Goal: Task Accomplishment & Management: Manage account settings

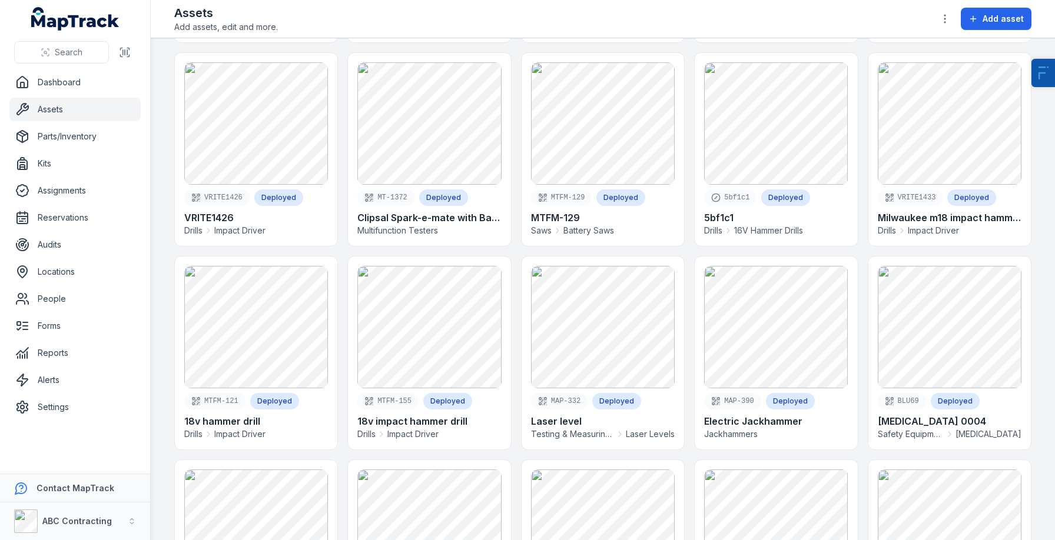
scroll to position [210, 0]
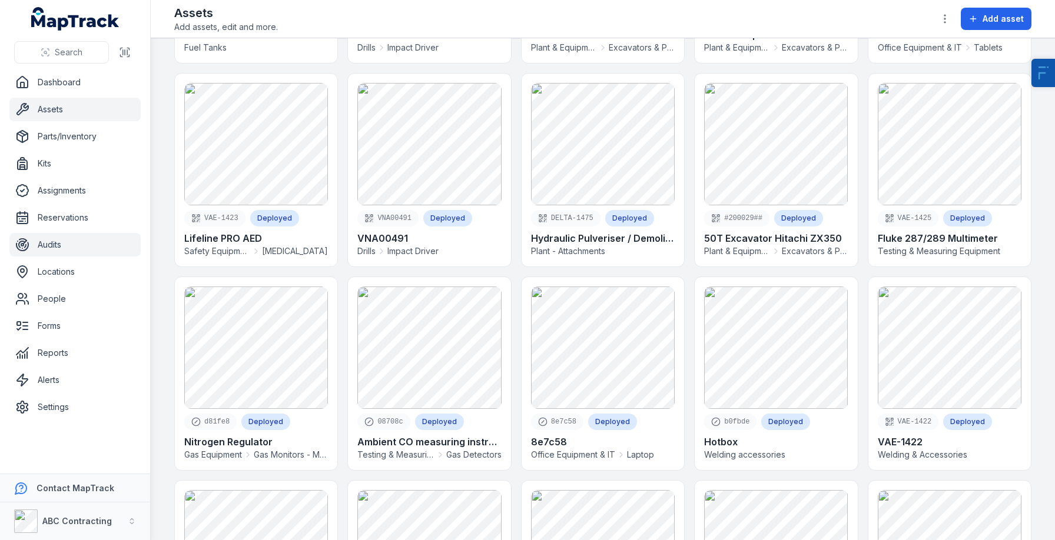
click at [32, 249] on link "Audits" at bounding box center [74, 245] width 131 height 24
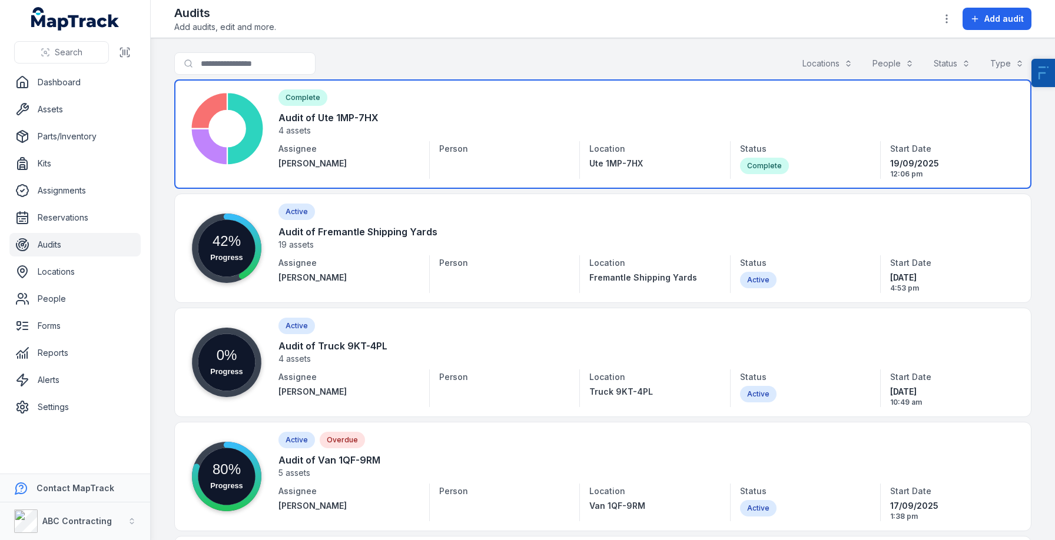
click at [330, 148] on link at bounding box center [602, 134] width 857 height 110
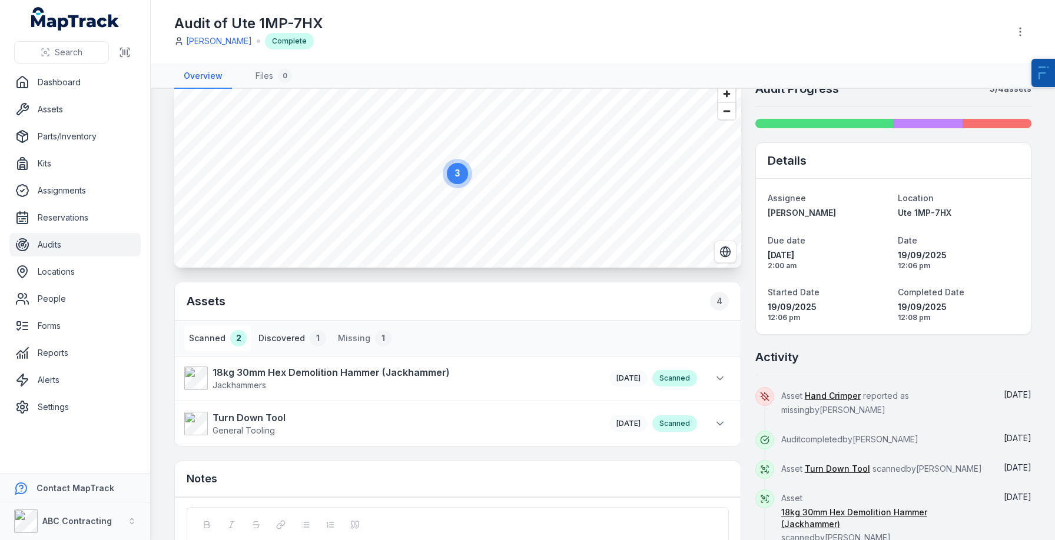
scroll to position [26, 0]
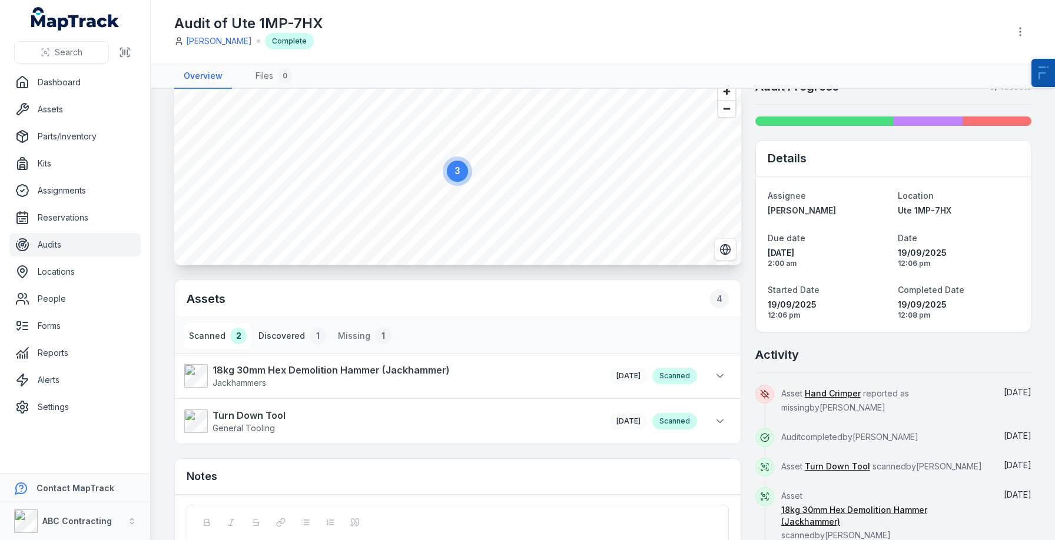
click at [289, 326] on button "Discovered 1" at bounding box center [292, 336] width 77 height 26
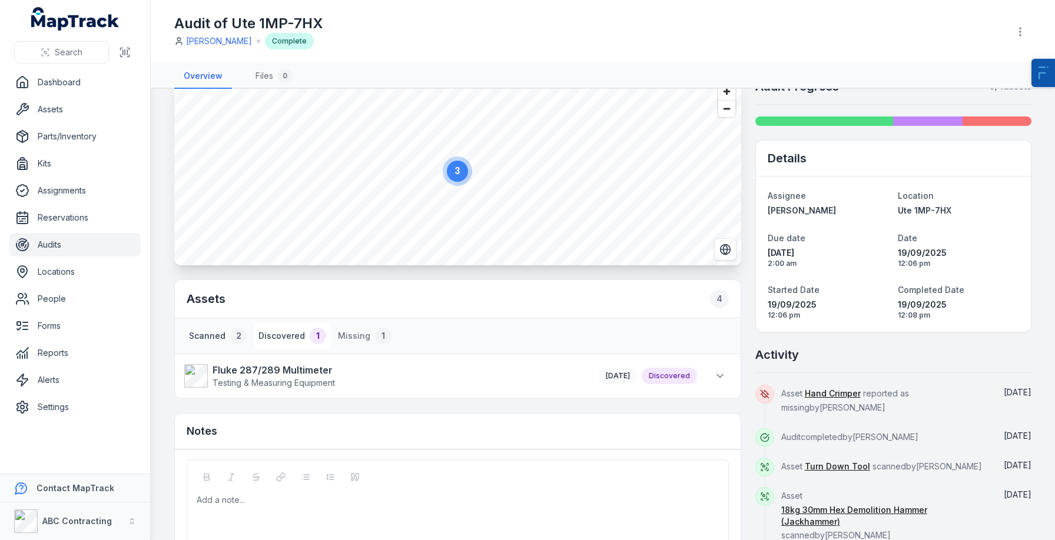
click at [232, 330] on div "2" at bounding box center [238, 336] width 16 height 16
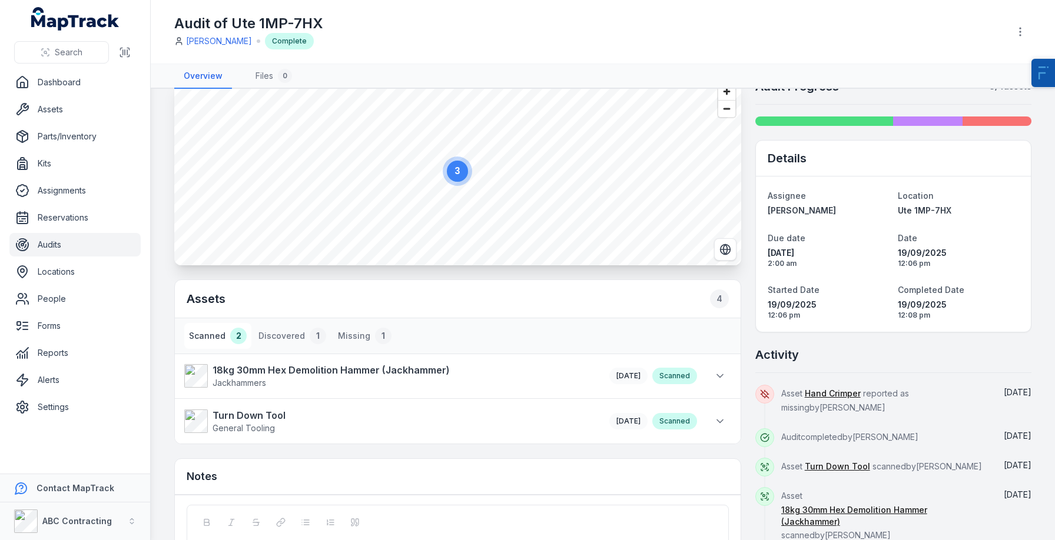
click at [275, 21] on h1 "Audit of Ute 1MP-7HX" at bounding box center [248, 23] width 149 height 19
click at [202, 327] on button "Scanned 2" at bounding box center [217, 336] width 67 height 26
click at [279, 333] on button "Discovered 1" at bounding box center [292, 336] width 77 height 26
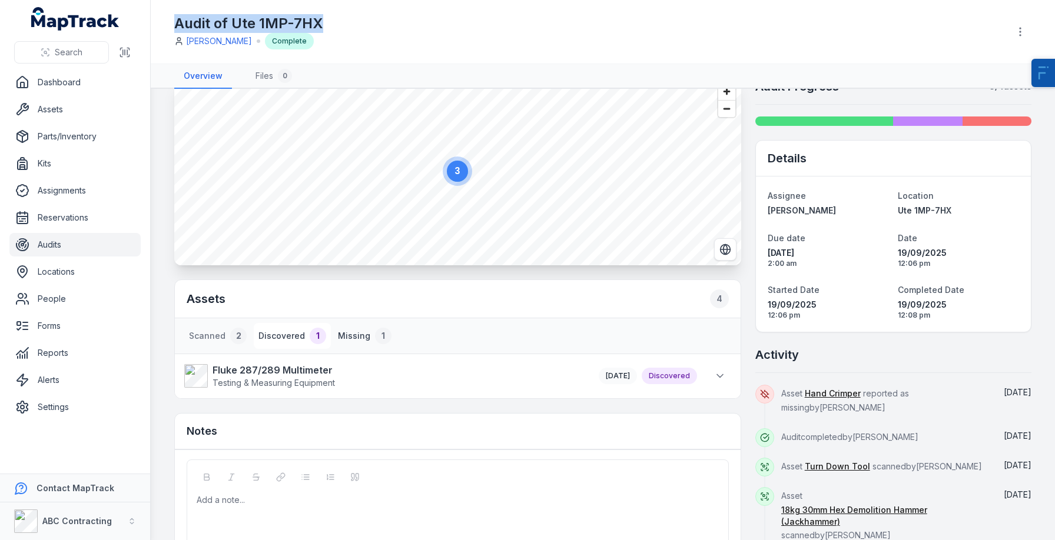
click at [352, 338] on button "Missing 1" at bounding box center [364, 336] width 63 height 26
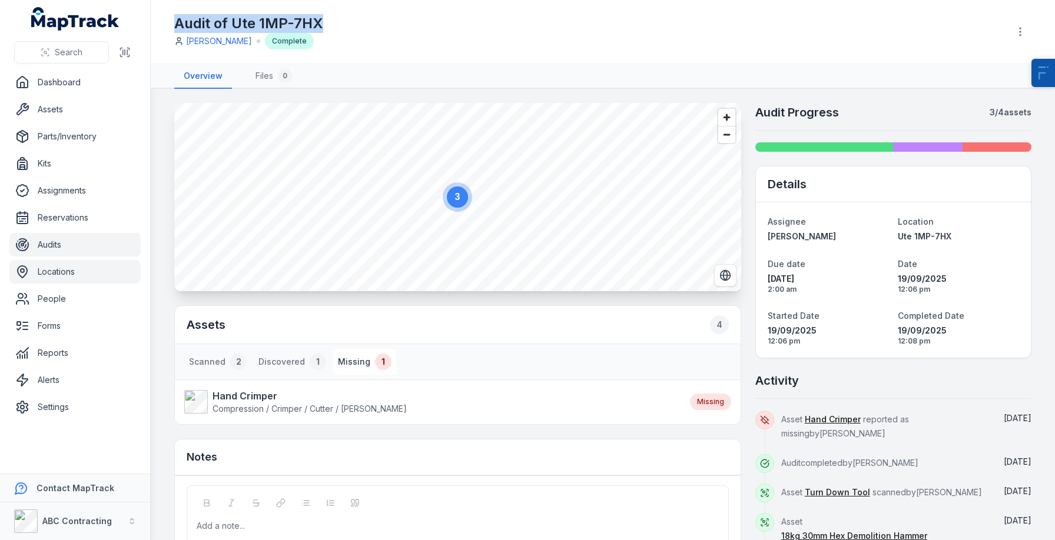
click at [58, 273] on link "Locations" at bounding box center [74, 272] width 131 height 24
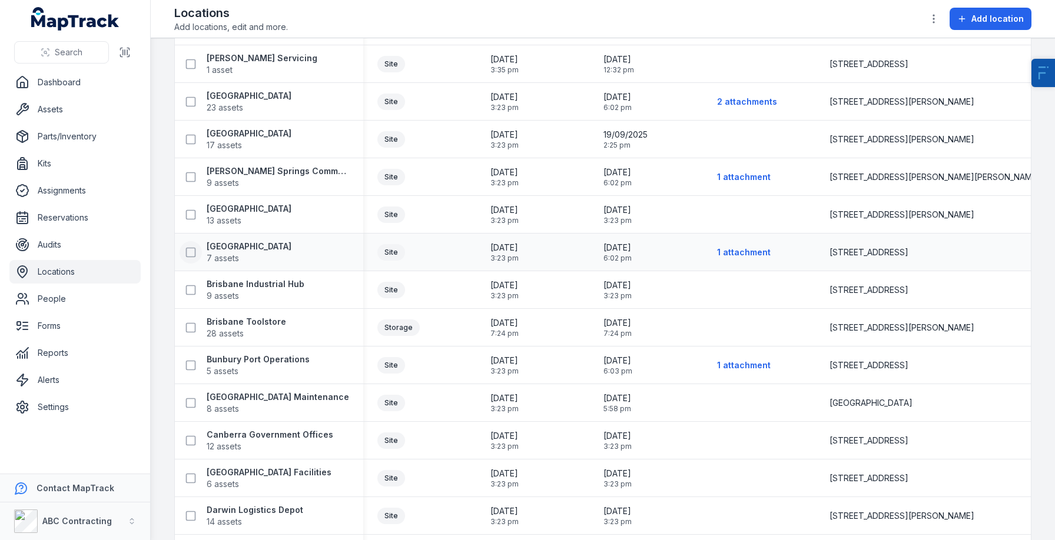
scroll to position [125, 0]
click at [244, 327] on strong "Brisbane Toolstore" at bounding box center [246, 323] width 79 height 12
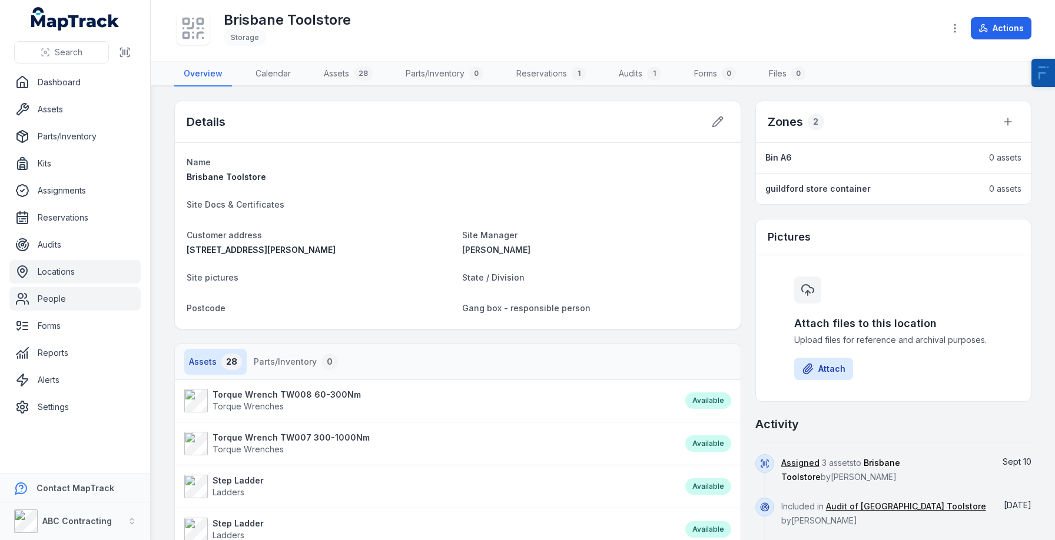
click at [62, 297] on link "People" at bounding box center [74, 299] width 131 height 24
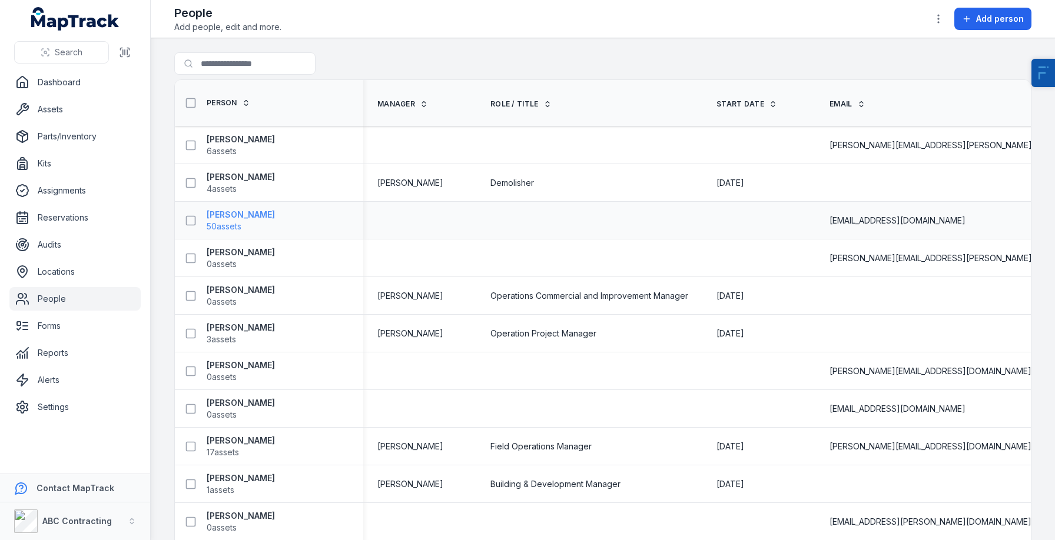
click at [223, 221] on span "50 assets" at bounding box center [224, 227] width 35 height 12
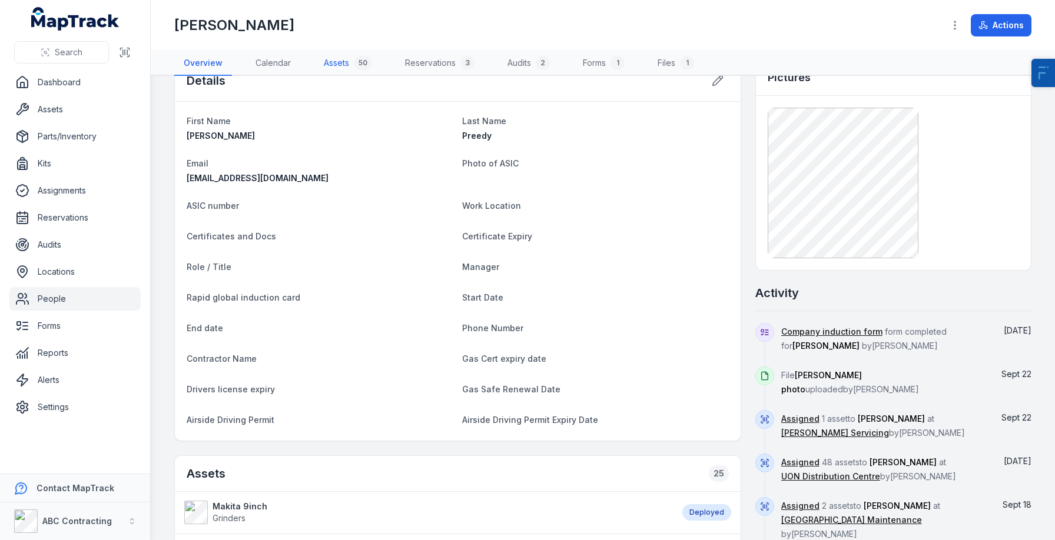
scroll to position [31, 0]
click at [336, 68] on link "Assets 50" at bounding box center [347, 63] width 67 height 25
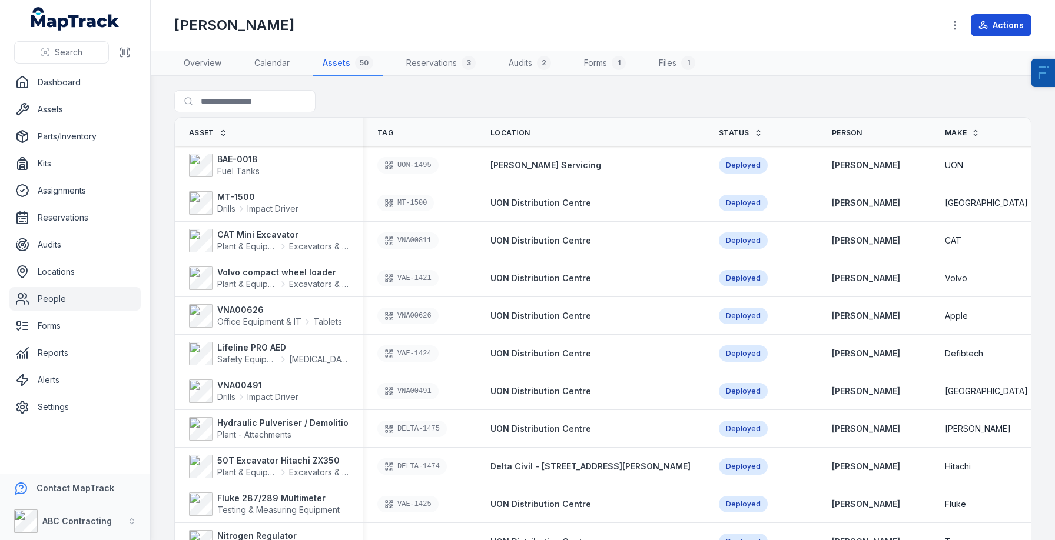
click at [1001, 21] on button "Actions" at bounding box center [1001, 25] width 61 height 22
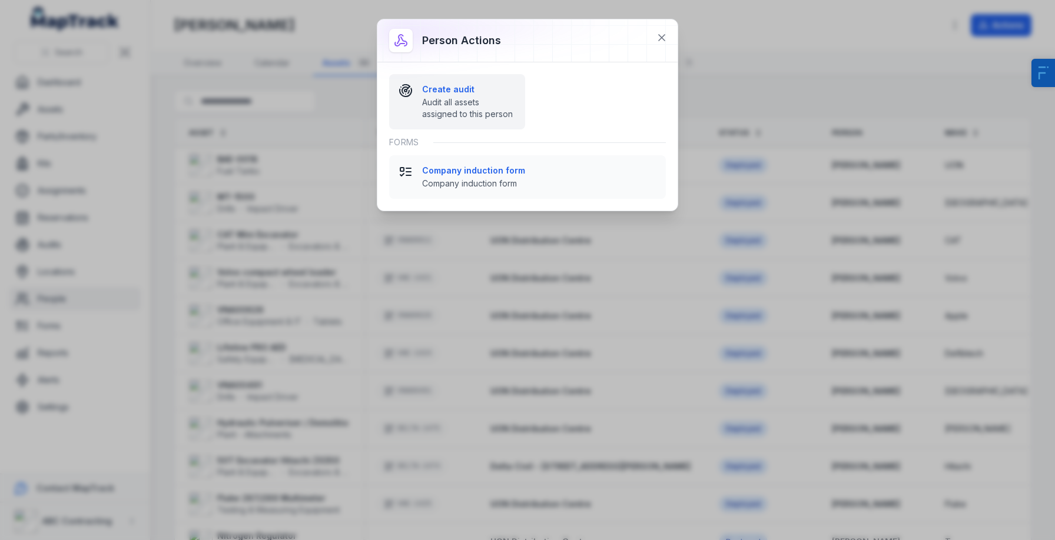
click at [447, 99] on span "Audit all assets assigned to this person" at bounding box center [469, 109] width 94 height 24
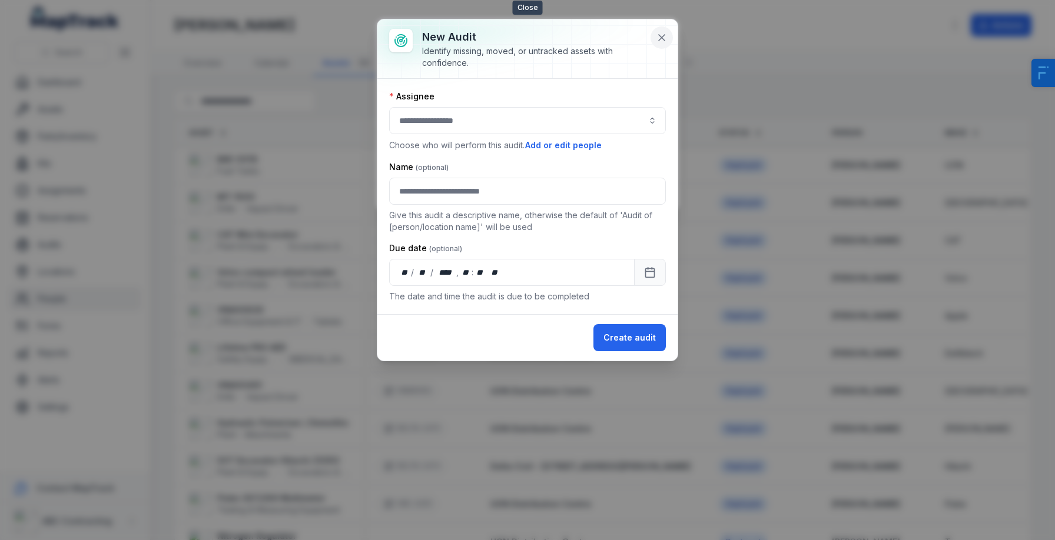
click at [659, 44] on button at bounding box center [662, 37] width 22 height 22
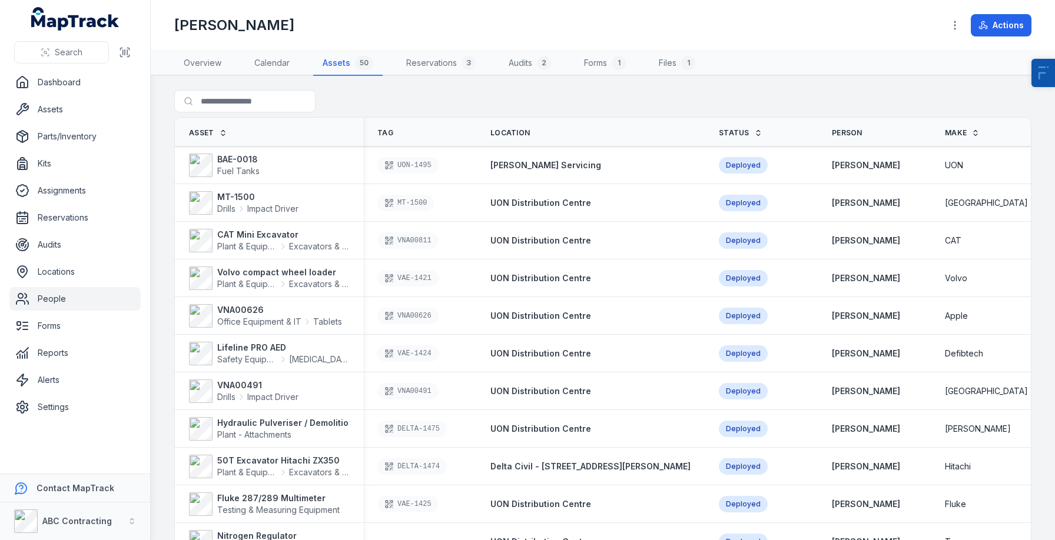
click at [659, 44] on div "[PERSON_NAME] Actions" at bounding box center [602, 25] width 857 height 41
click at [62, 246] on link "Audits" at bounding box center [74, 245] width 131 height 24
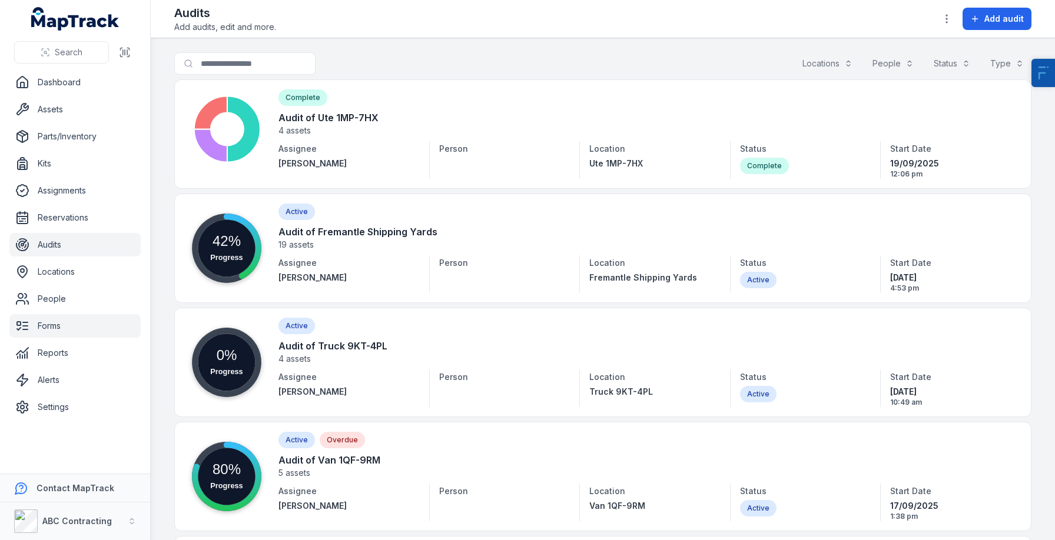
click at [58, 327] on link "Forms" at bounding box center [74, 326] width 131 height 24
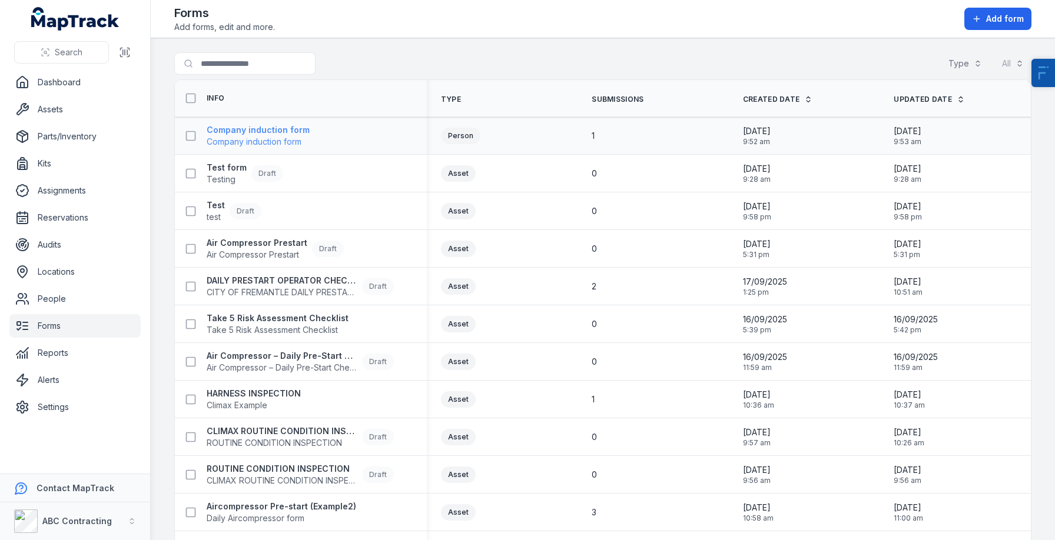
click at [276, 129] on strong "Company induction form" at bounding box center [258, 130] width 103 height 12
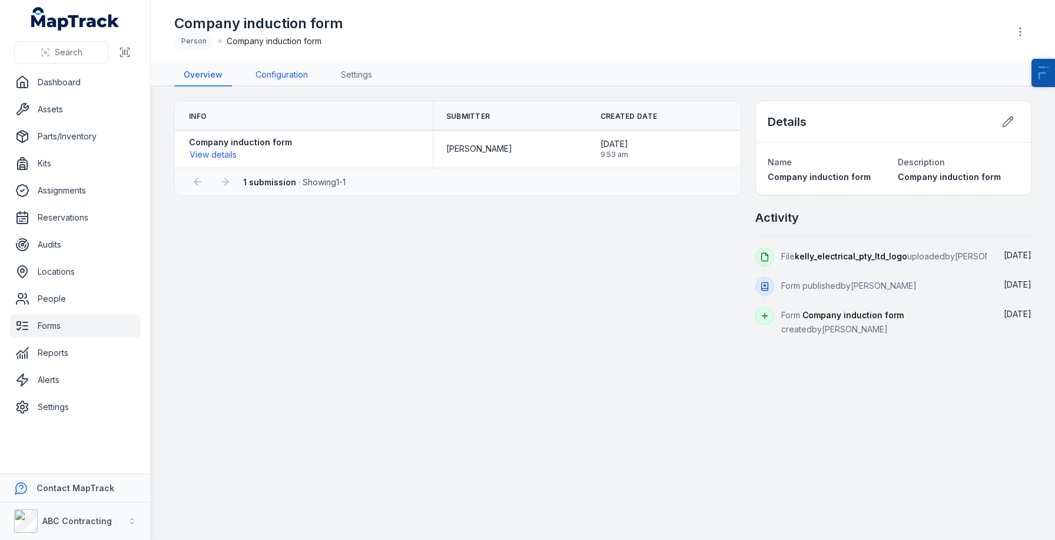
click at [274, 68] on link "Configuration" at bounding box center [281, 75] width 71 height 22
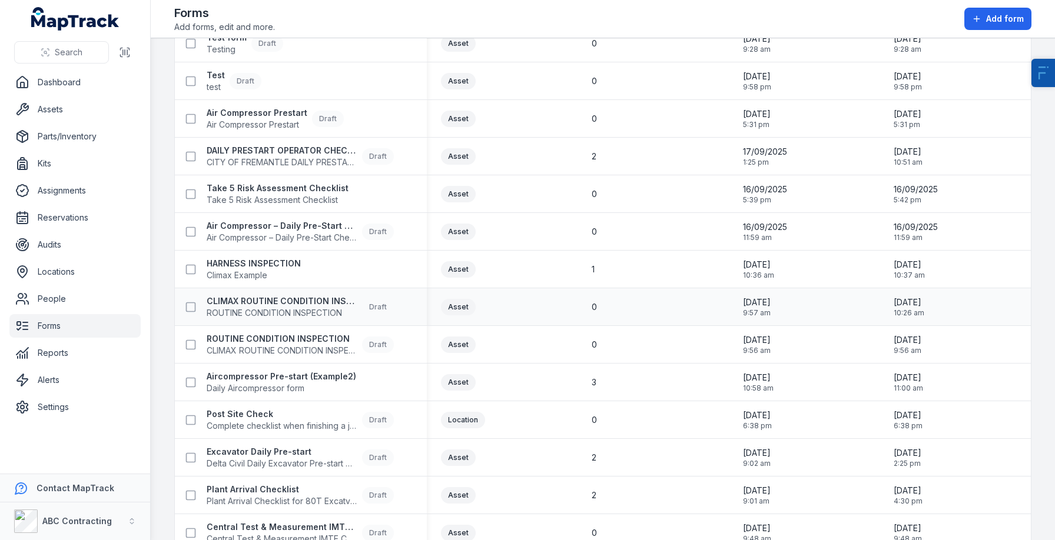
scroll to position [155, 0]
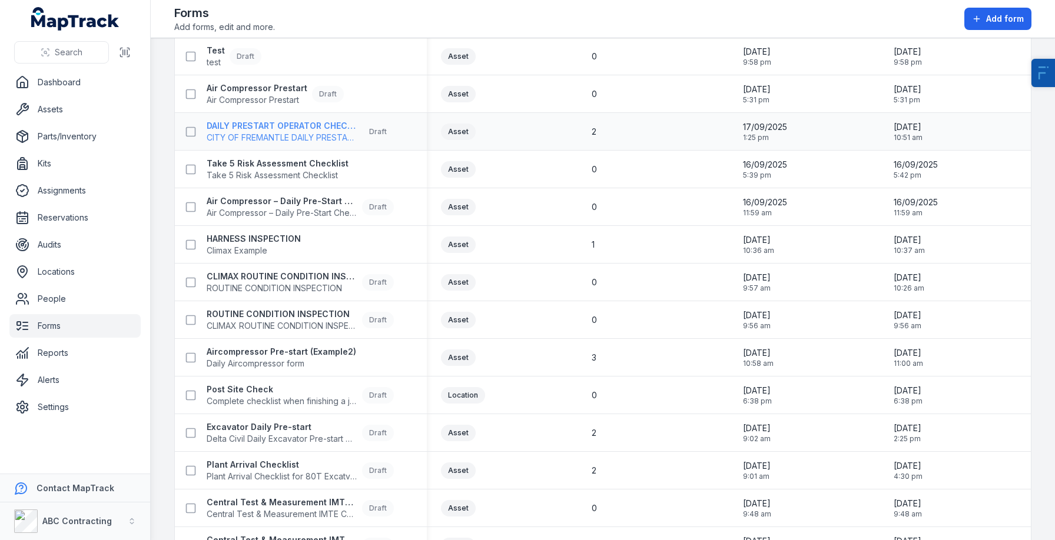
click at [319, 127] on strong "DAILY PRESTART OPERATOR CHECK SHEET" at bounding box center [282, 126] width 151 height 12
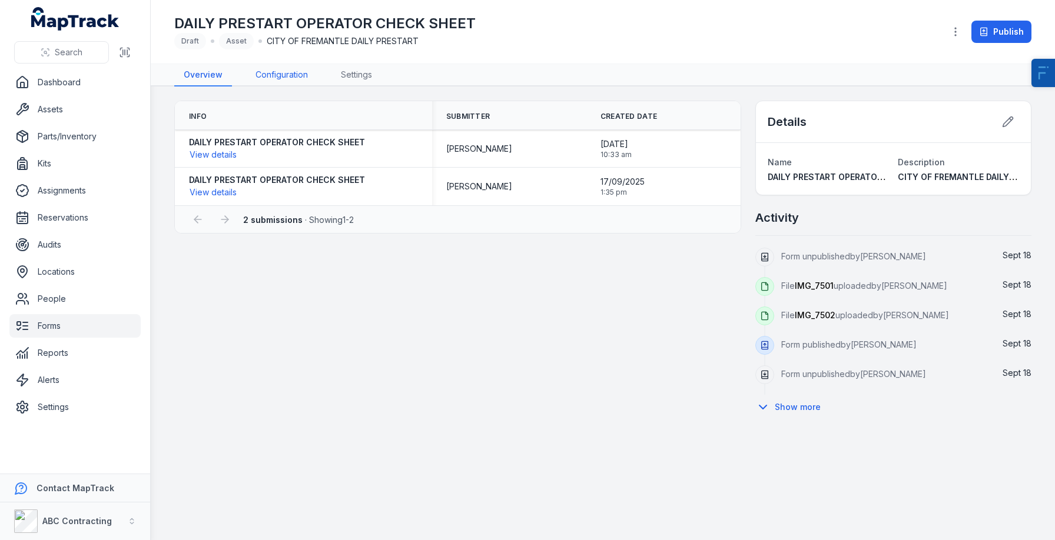
click at [285, 84] on link "Configuration" at bounding box center [281, 75] width 71 height 22
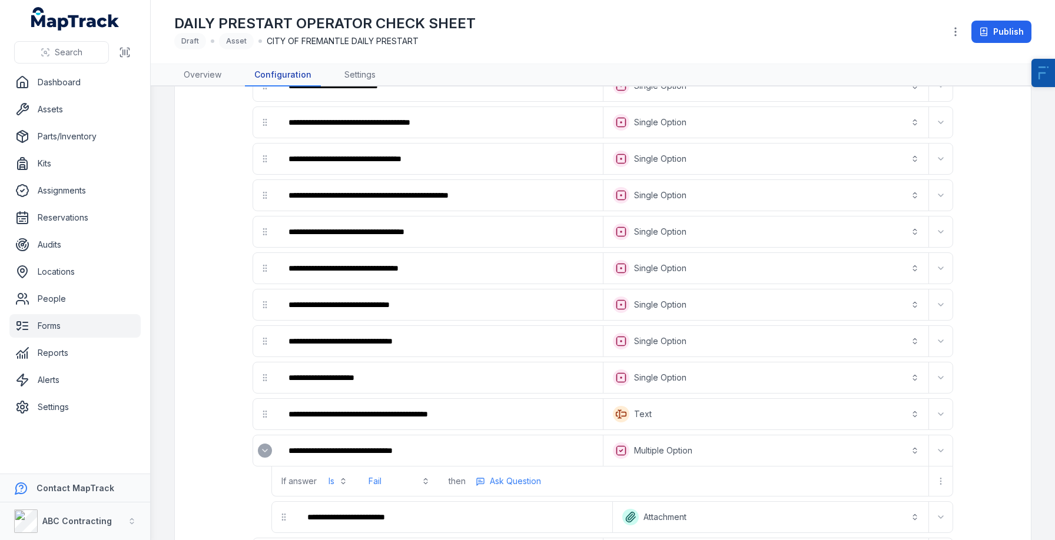
scroll to position [366, 0]
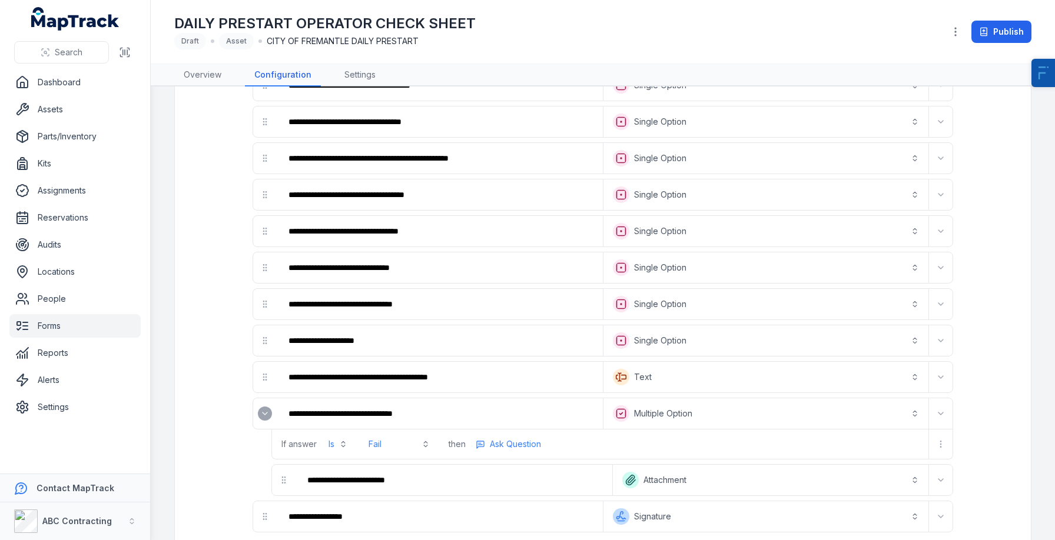
click at [261, 416] on icon "Expand" at bounding box center [264, 413] width 9 height 9
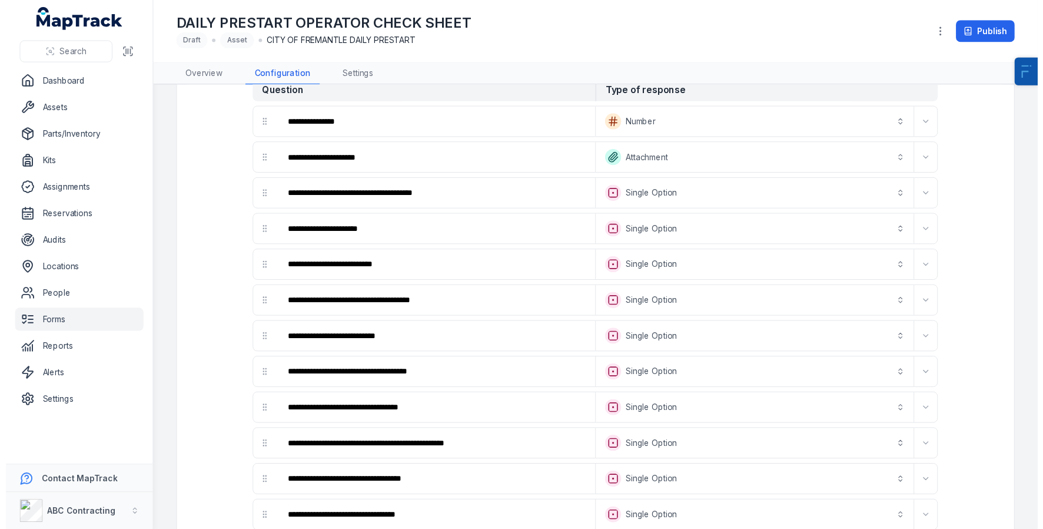
scroll to position [0, 0]
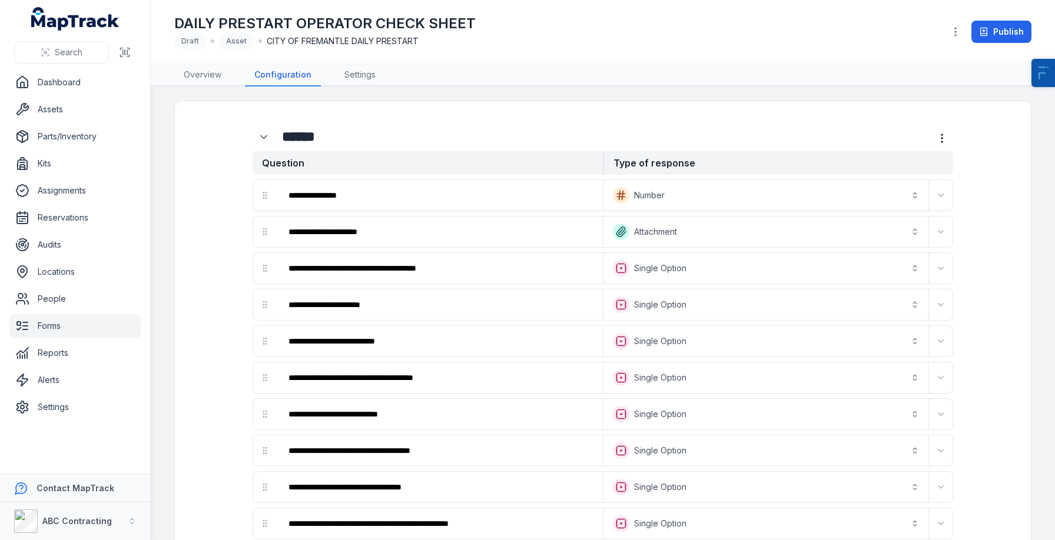
click at [82, 124] on ul "Dashboard Assets Parts/Inventory Kits Assignments Reservations Audits Locations…" at bounding box center [74, 245] width 131 height 349
click at [51, 104] on link "Assets" at bounding box center [74, 110] width 131 height 24
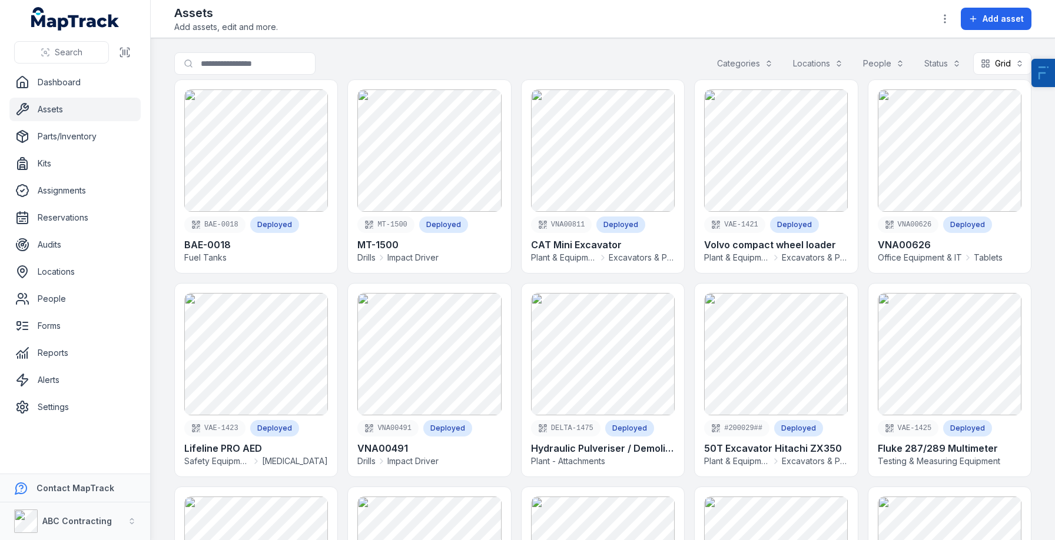
click at [753, 59] on button "Categories" at bounding box center [744, 63] width 71 height 22
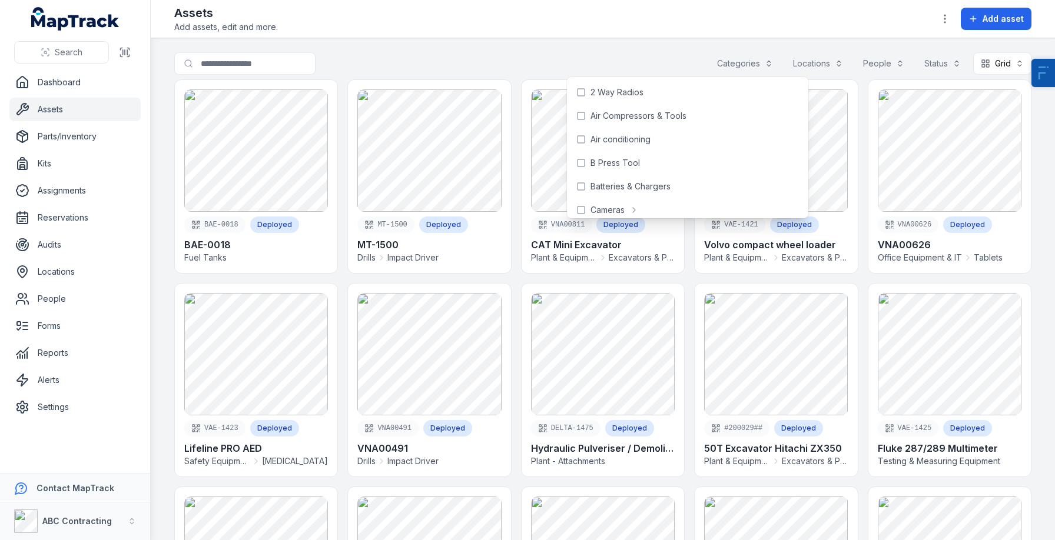
click at [607, 41] on main "Search for assets Categories Locations People Status Grid **** BAE-0018 Deploye…" at bounding box center [603, 289] width 904 height 502
